Goal: Information Seeking & Learning: Find specific page/section

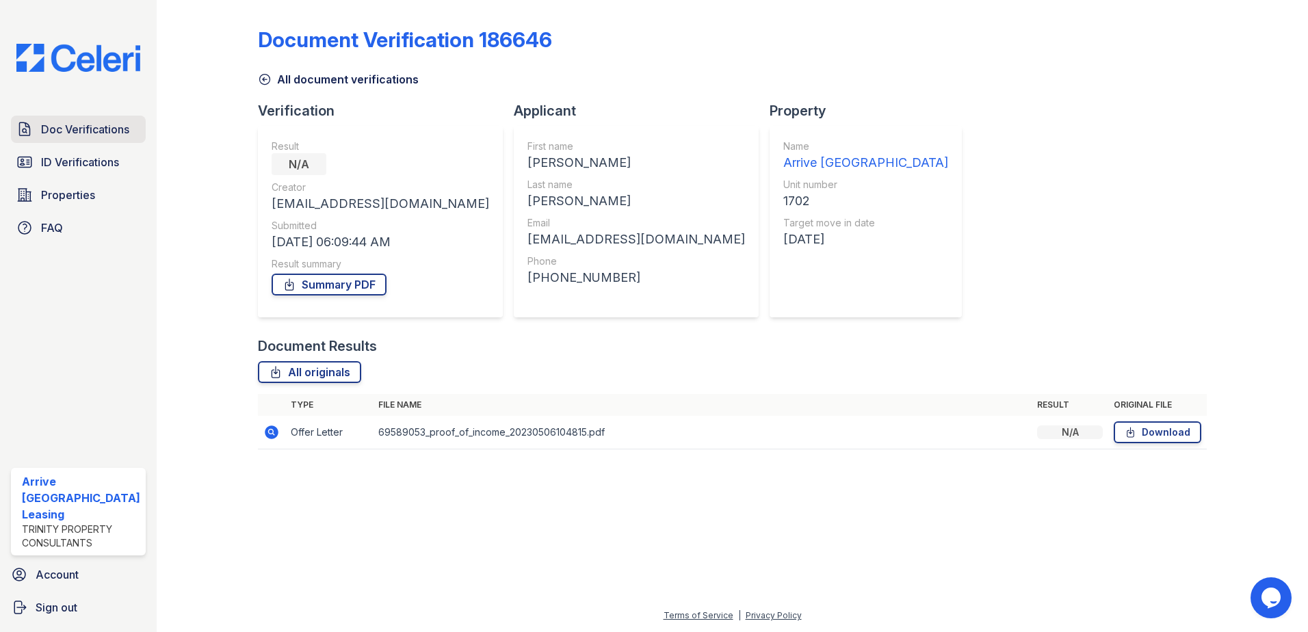
click at [92, 122] on span "Doc Verifications" at bounding box center [85, 129] width 88 height 16
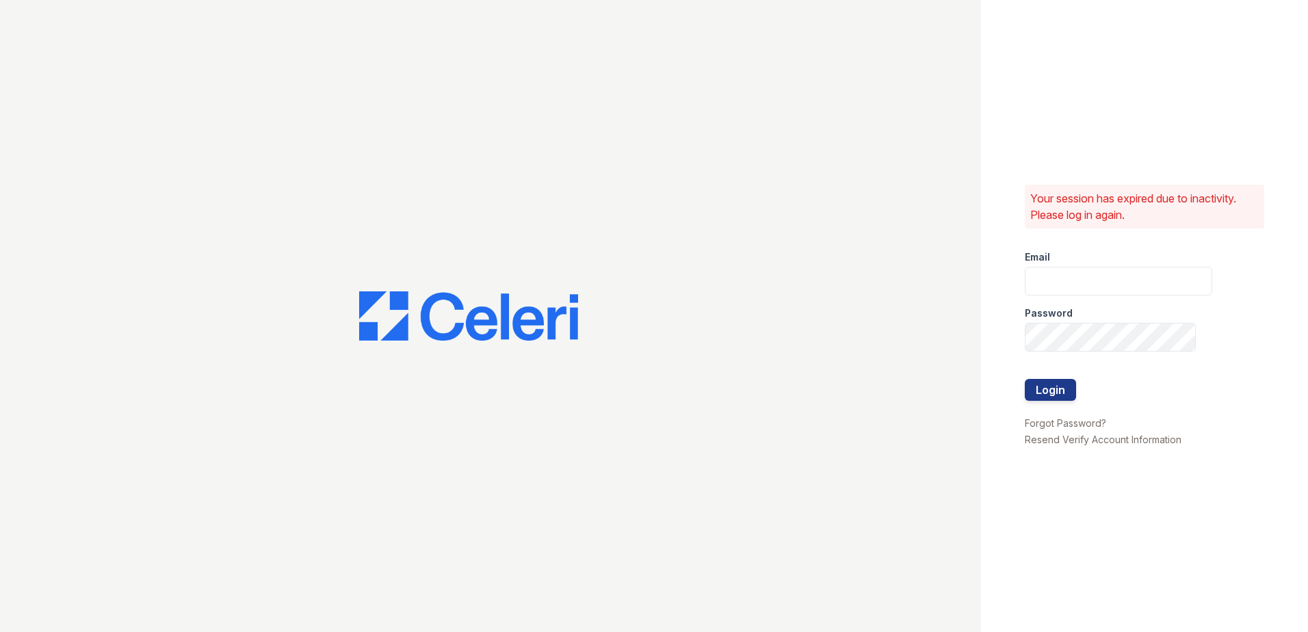
type input "arriveinnerharbor@trinity-pm.com"
click at [1045, 389] on button "Login" at bounding box center [1050, 390] width 51 height 22
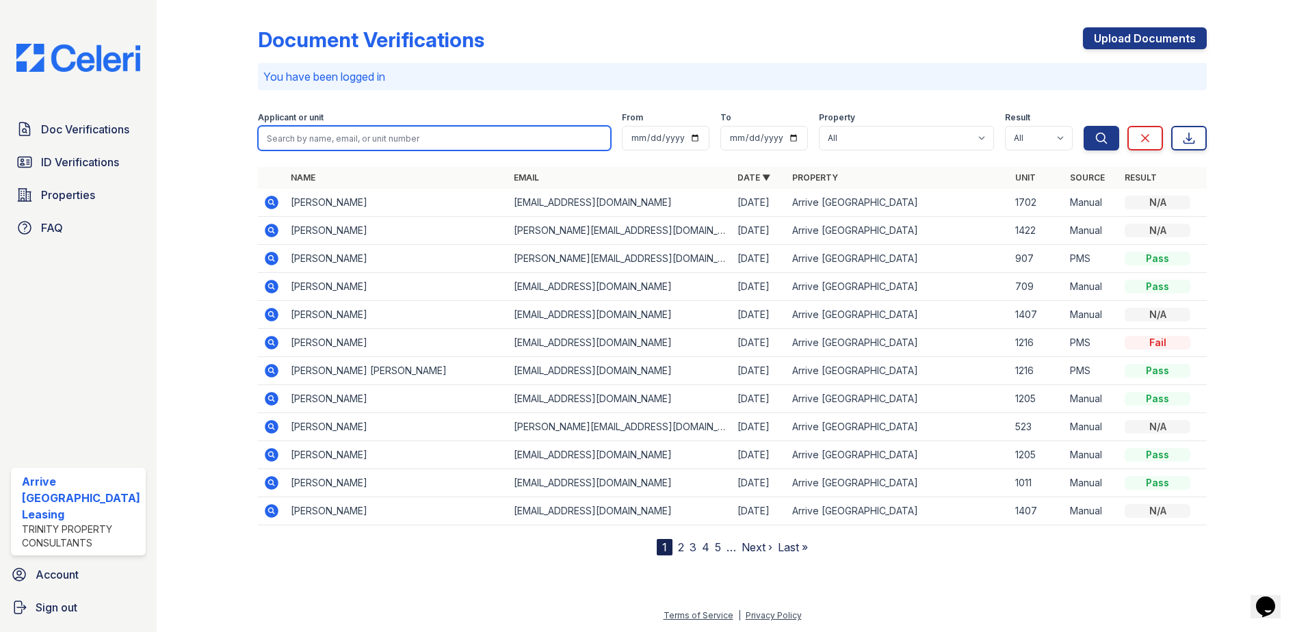
click at [356, 139] on input "search" at bounding box center [435, 138] width 354 height 25
click at [369, 143] on input "bow" at bounding box center [435, 138] width 354 height 25
type input "brown"
click at [1084, 126] on button "Search" at bounding box center [1102, 138] width 36 height 25
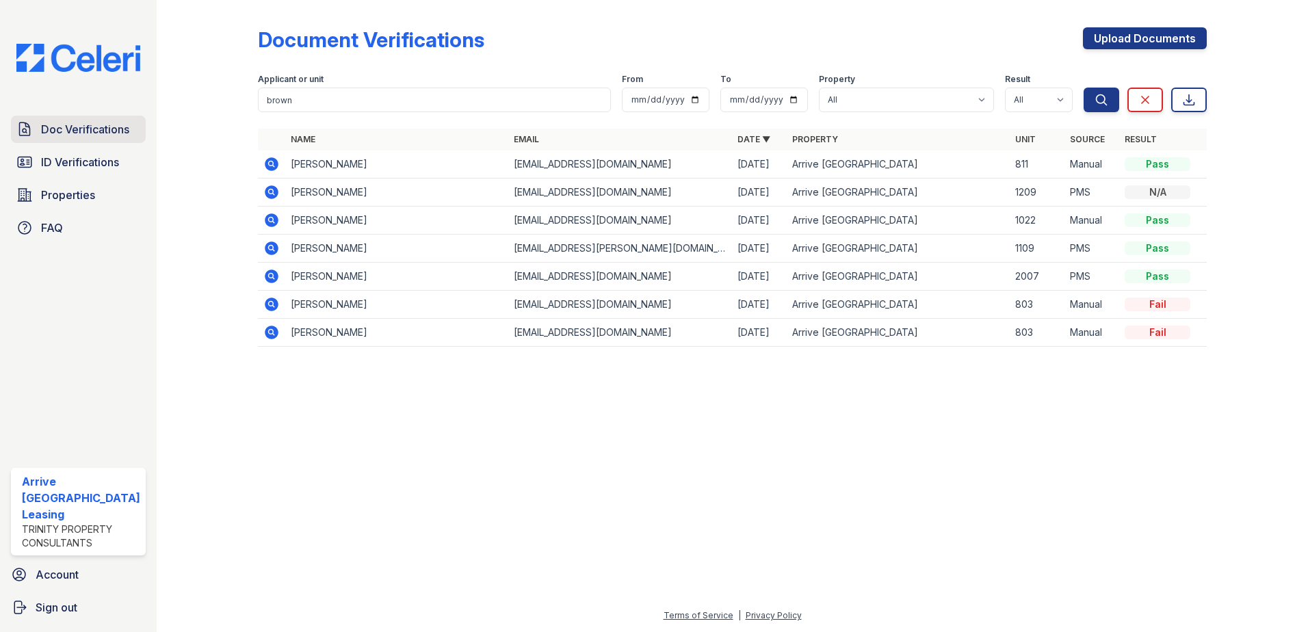
click at [75, 122] on span "Doc Verifications" at bounding box center [85, 129] width 88 height 16
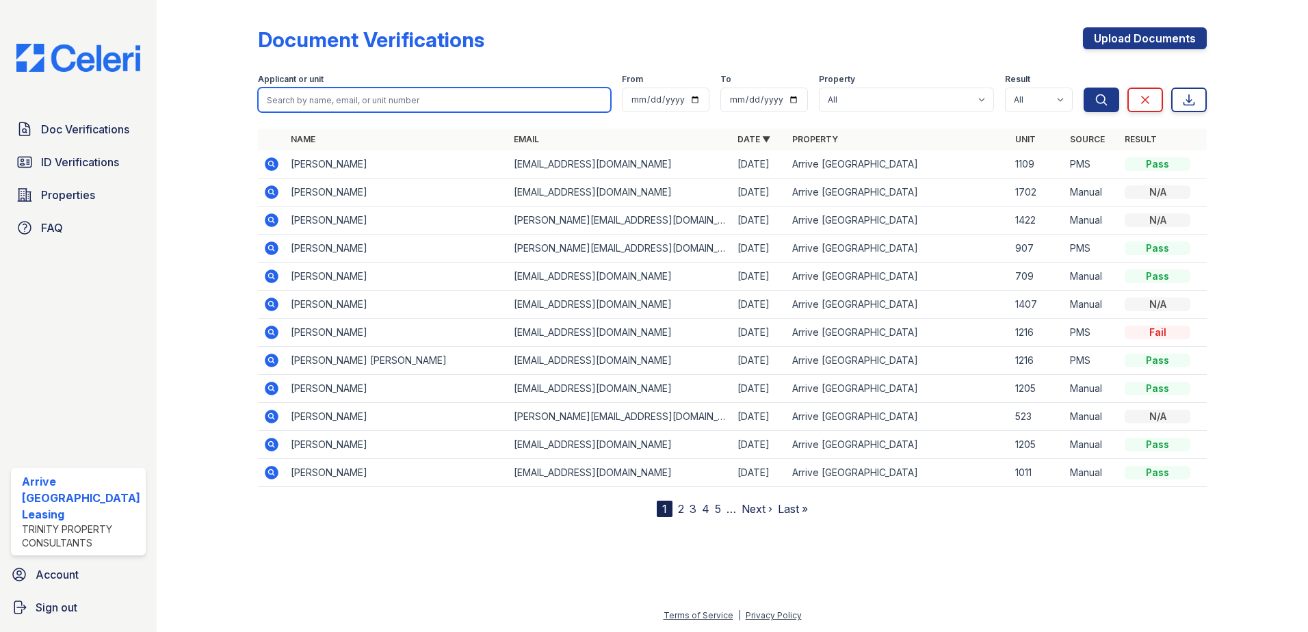
click at [339, 93] on input "search" at bounding box center [435, 100] width 354 height 25
paste input "[PERSON_NAME]"
type input "[PERSON_NAME]"
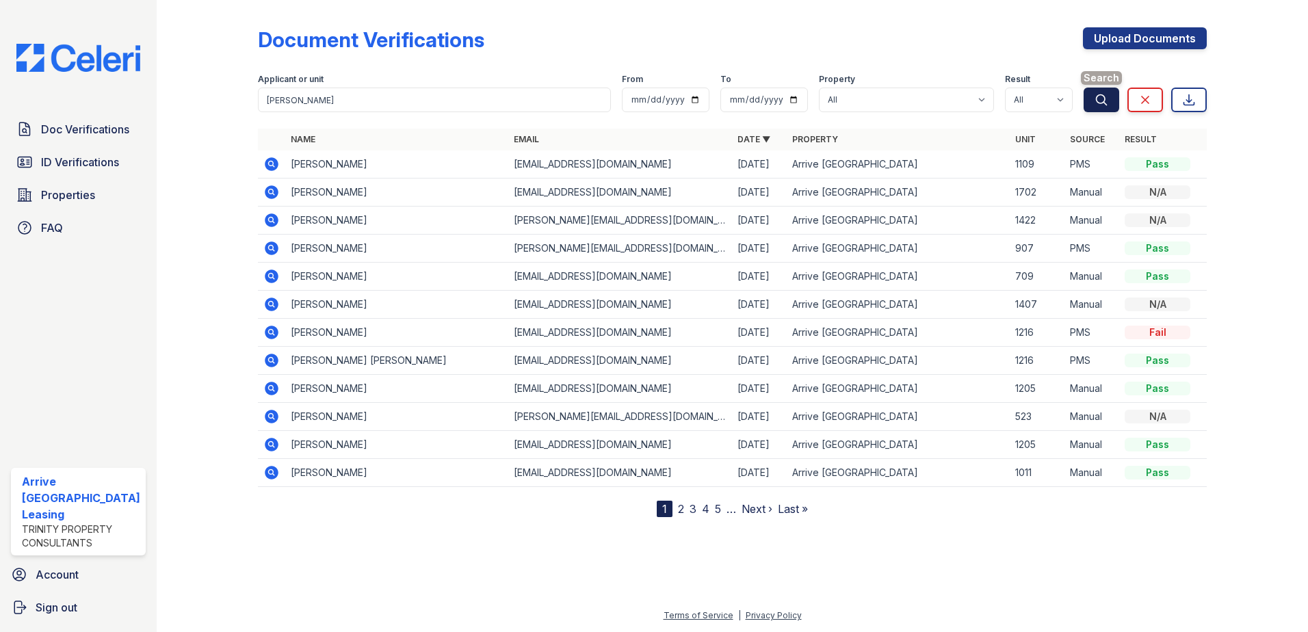
click at [1112, 103] on button "Search" at bounding box center [1102, 100] width 36 height 25
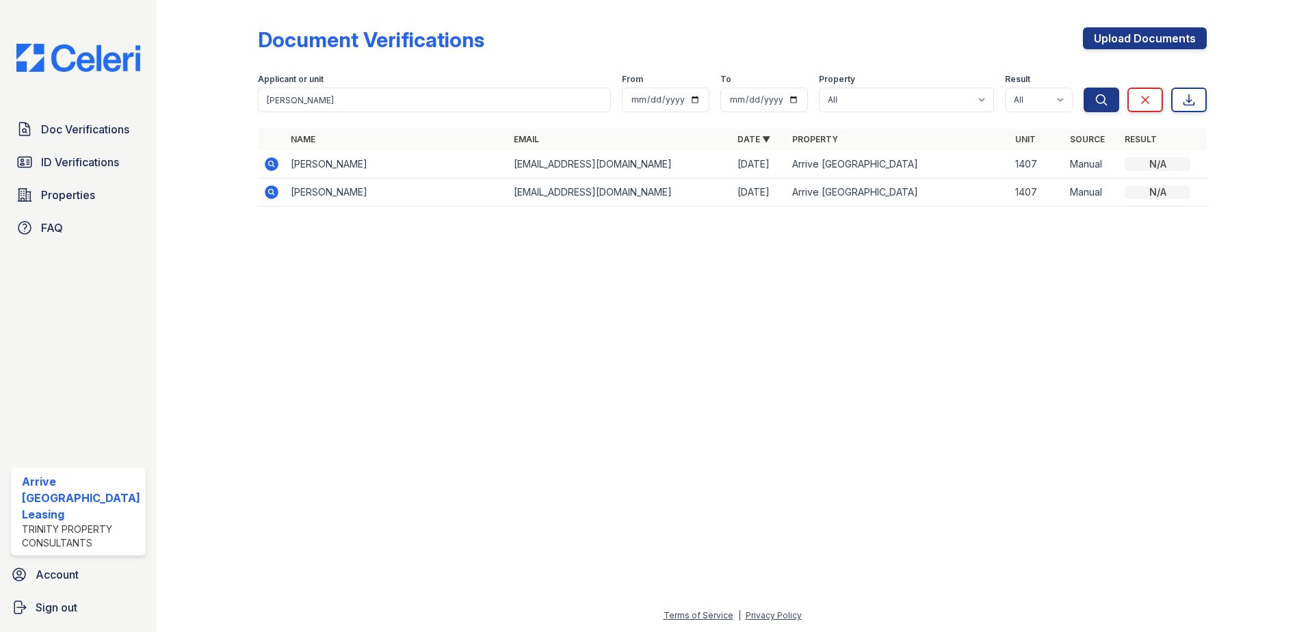
drag, startPoint x: 521, startPoint y: 32, endPoint x: 366, endPoint y: 35, distance: 154.6
click at [366, 35] on div "Document Verifications Upload Documents" at bounding box center [732, 45] width 949 height 36
copy div "Verifications"
click at [81, 129] on span "Doc Verifications" at bounding box center [85, 129] width 88 height 16
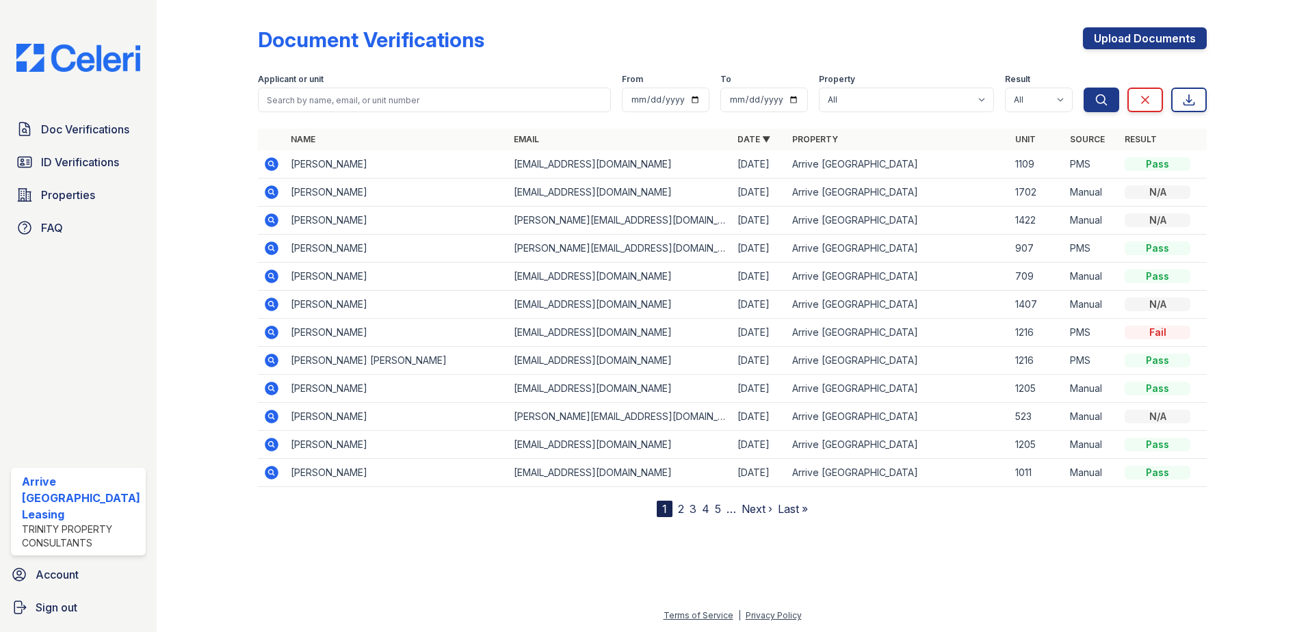
click at [77, 209] on div "Doc Verifications ID Verifications Properties FAQ" at bounding box center [78, 179] width 146 height 126
click at [83, 194] on span "Properties" at bounding box center [68, 195] width 54 height 16
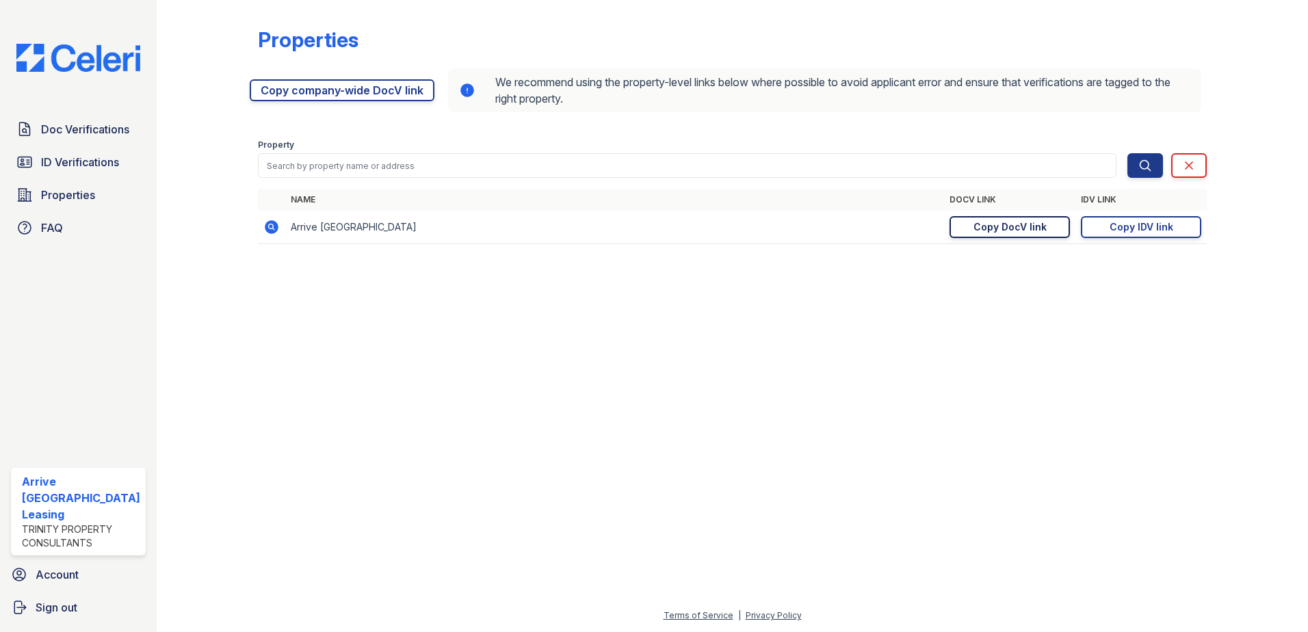
click at [1025, 226] on div "Copy DocV link" at bounding box center [1009, 227] width 73 height 14
